Goal: Communication & Community: Answer question/provide support

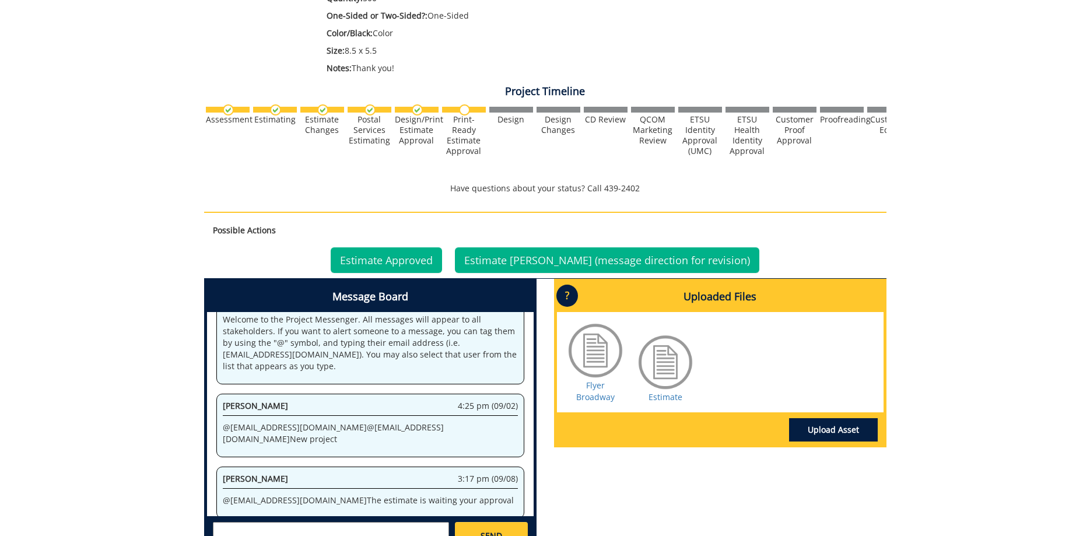
scroll to position [417, 0]
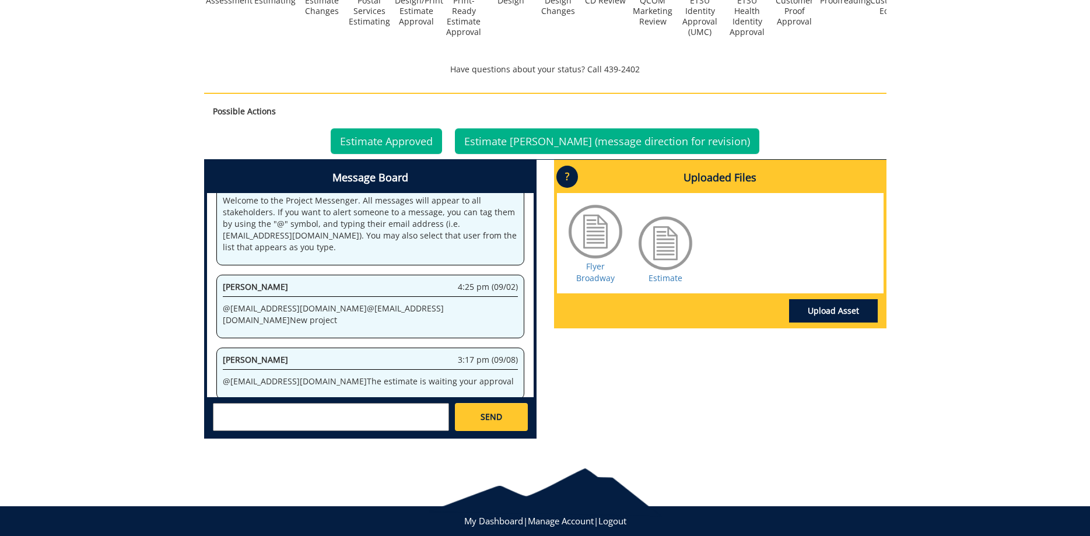
click at [295, 417] on textarea at bounding box center [331, 417] width 236 height 28
click at [659, 278] on link "Estimate" at bounding box center [666, 277] width 34 height 11
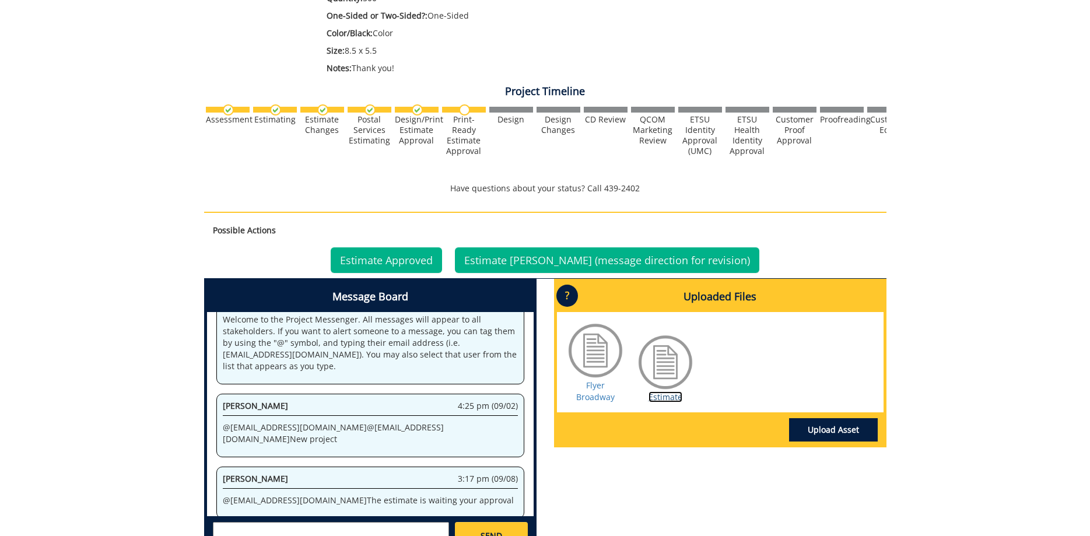
click at [669, 396] on link "Estimate" at bounding box center [666, 396] width 34 height 11
click at [359, 512] on div "System 4:24 pm (09/02) Welcome to the Project Messenger. All messages will appe…" at bounding box center [370, 414] width 327 height 204
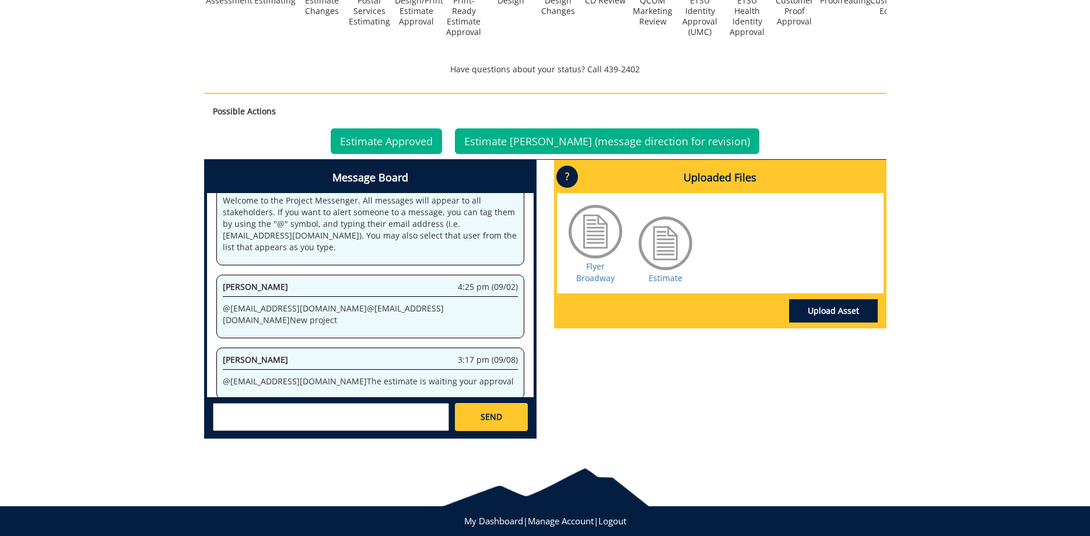
click at [340, 414] on textarea at bounding box center [331, 417] width 236 height 28
type textarea "@[EMAIL_ADDRESS][DOMAIN_NAME] [PERSON_NAME] - I am so sorry, can we change this…"
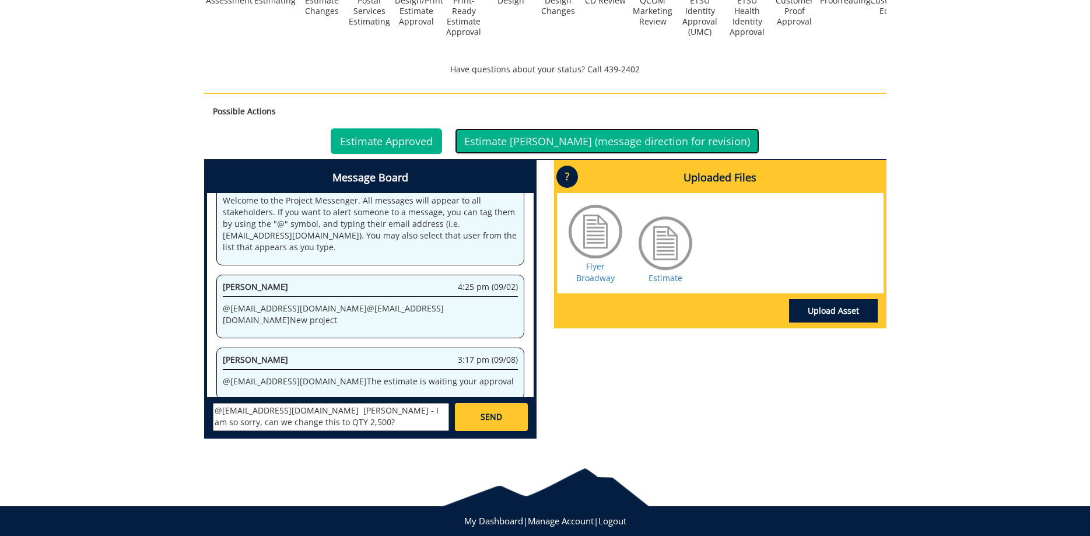
click at [576, 147] on link "Estimate [PERSON_NAME] (message direction for revision)" at bounding box center [607, 141] width 305 height 26
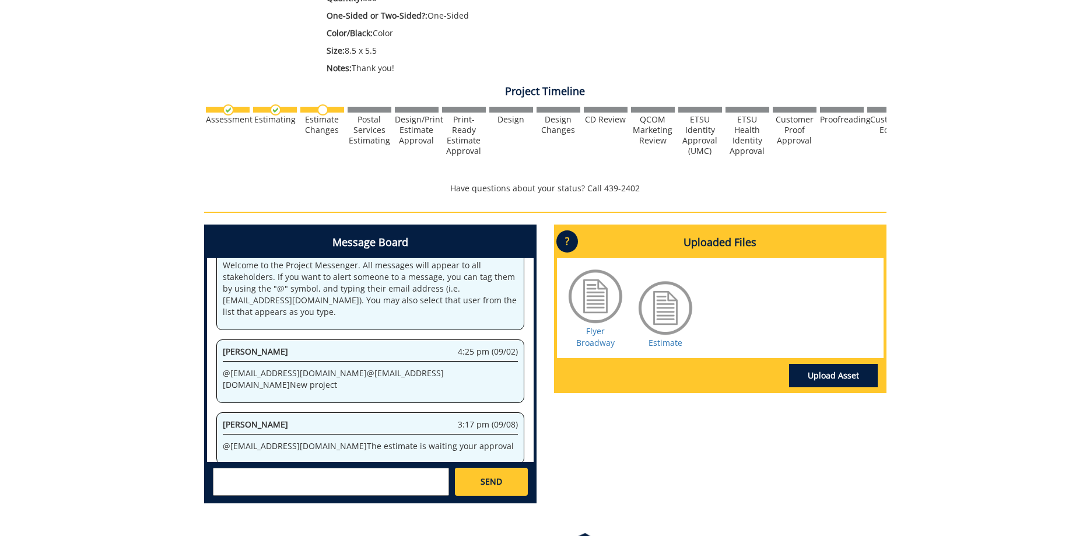
scroll to position [384, 0]
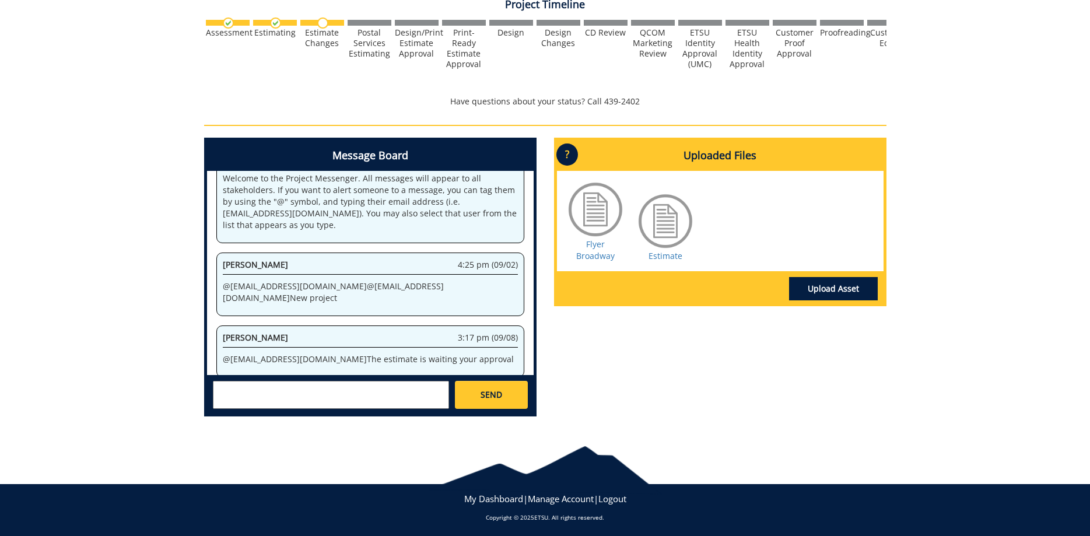
click at [416, 383] on textarea at bounding box center [331, 395] width 236 height 28
type textarea "@[EMAIL_ADDRESS][DOMAIN_NAME] I'm so sorry - can we change this to QTY 2,500?"
click at [492, 400] on span "SEND" at bounding box center [492, 395] width 22 height 12
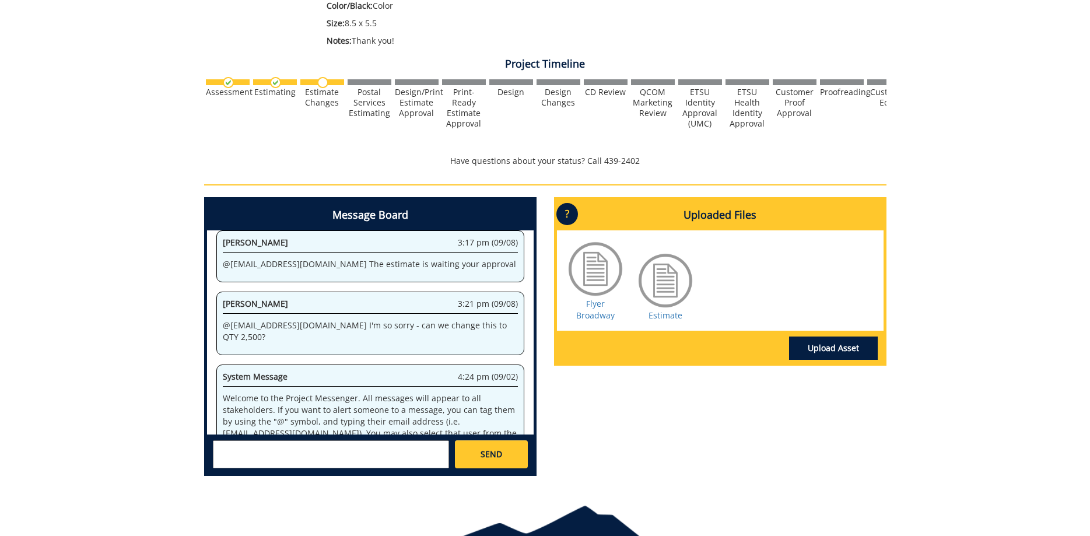
scroll to position [110348, 0]
